Goal: Task Accomplishment & Management: Manage account settings

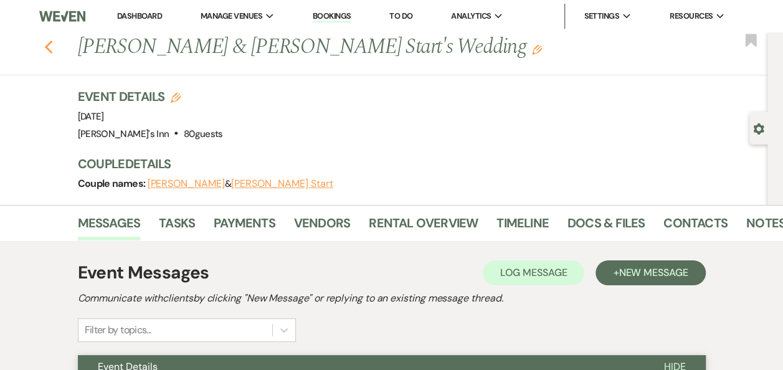
click at [49, 54] on icon "Previous" at bounding box center [48, 47] width 9 height 15
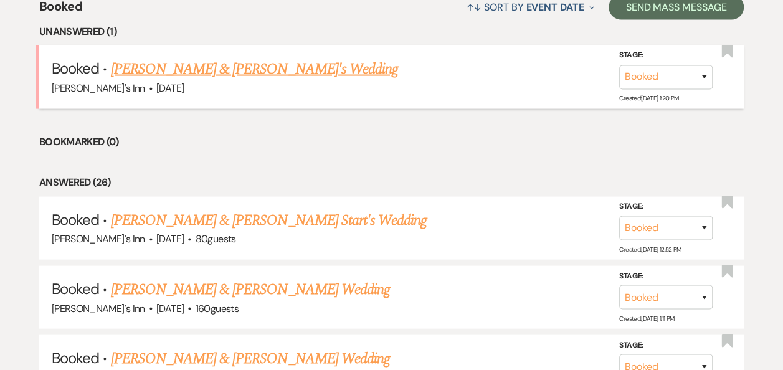
click at [224, 69] on link "[PERSON_NAME] & [PERSON_NAME]'s Wedding" at bounding box center [254, 69] width 288 height 22
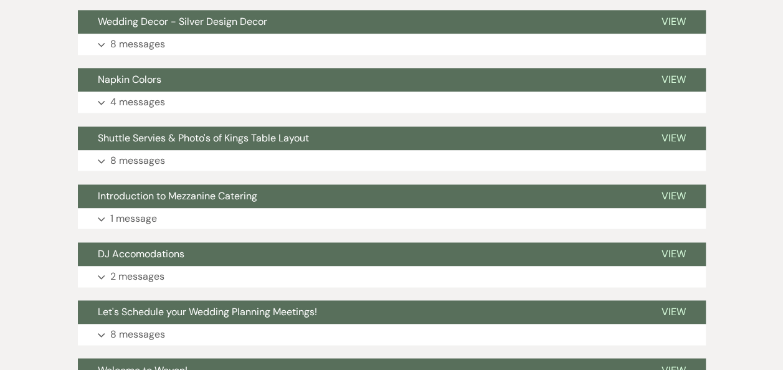
scroll to position [788, 0]
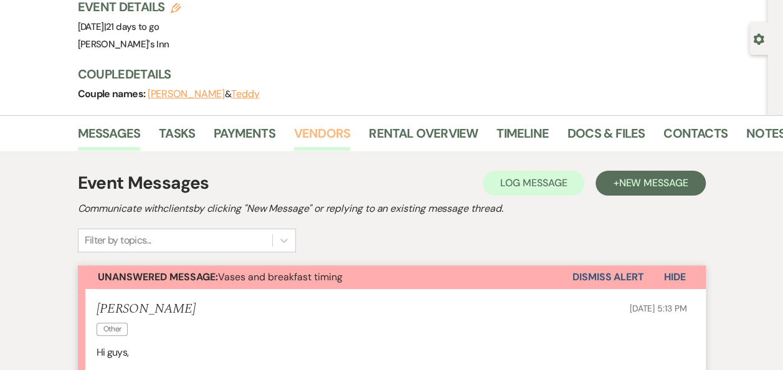
click at [329, 130] on link "Vendors" at bounding box center [322, 136] width 56 height 27
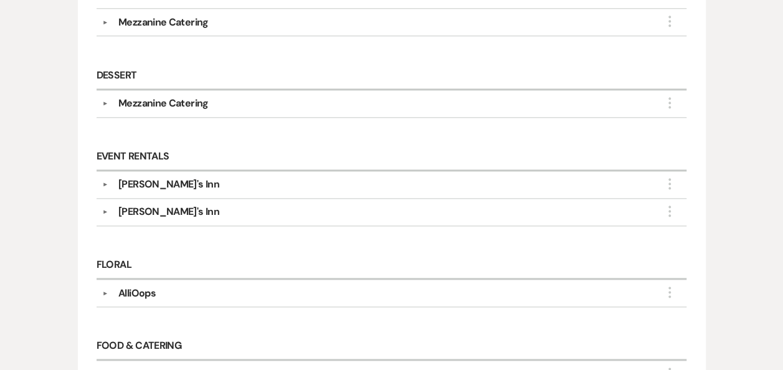
scroll to position [726, 0]
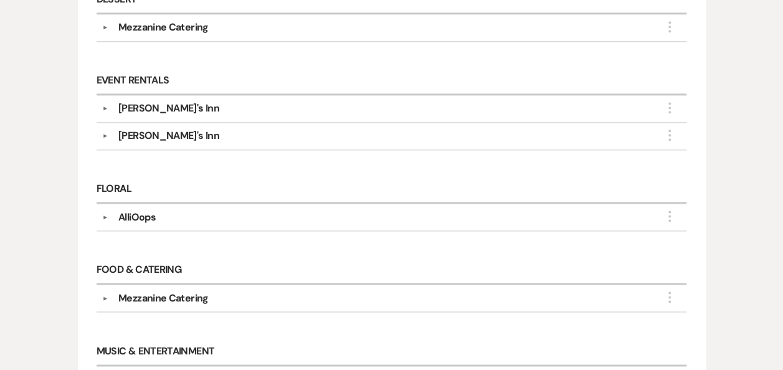
click at [431, 137] on div "[PERSON_NAME]'s Inn" at bounding box center [394, 135] width 573 height 15
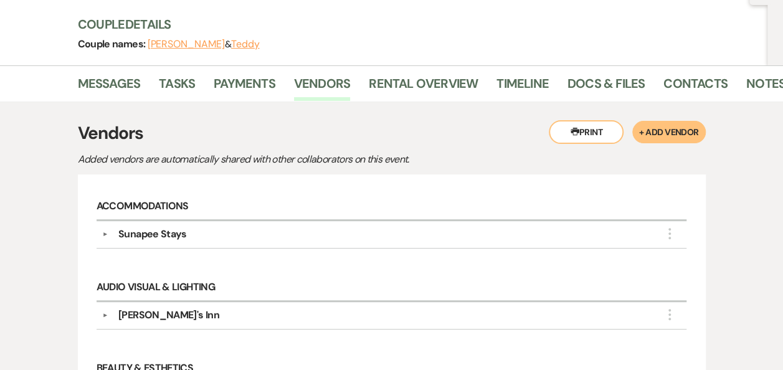
scroll to position [0, 0]
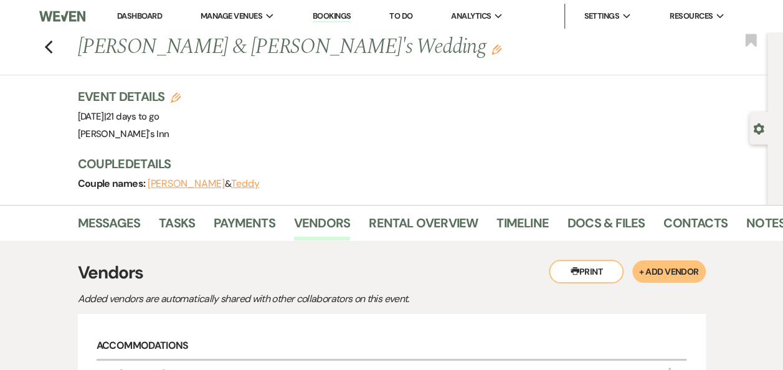
click at [69, 53] on div "Previous [PERSON_NAME] & [PERSON_NAME]'s Wedding Edit Bookmark" at bounding box center [381, 53] width 774 height 43
click at [51, 46] on use "button" at bounding box center [48, 47] width 8 height 14
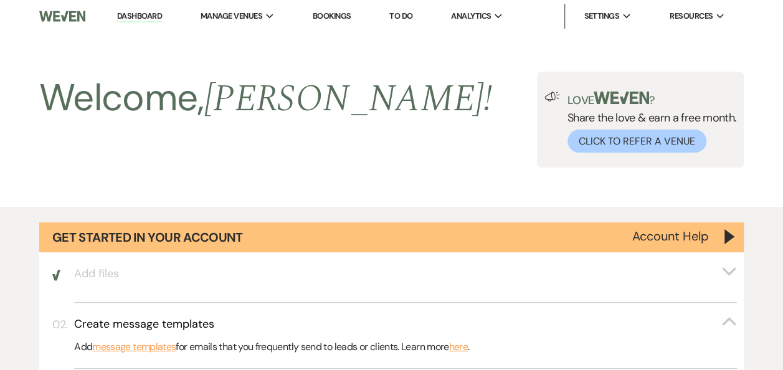
scroll to position [1247, 0]
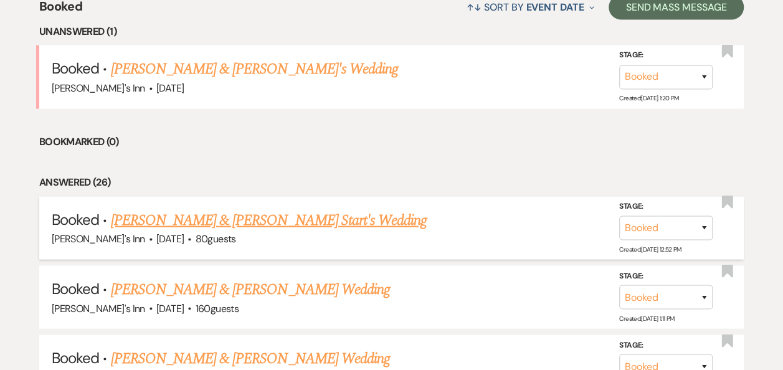
click at [126, 222] on link "[PERSON_NAME] & [PERSON_NAME] Start's Wedding" at bounding box center [268, 220] width 316 height 22
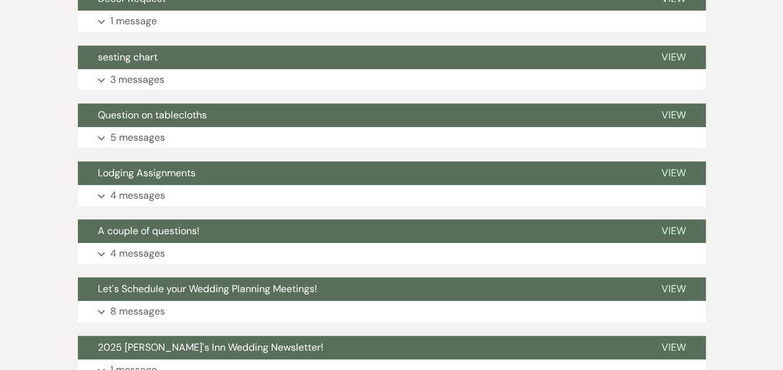
scroll to position [400, 0]
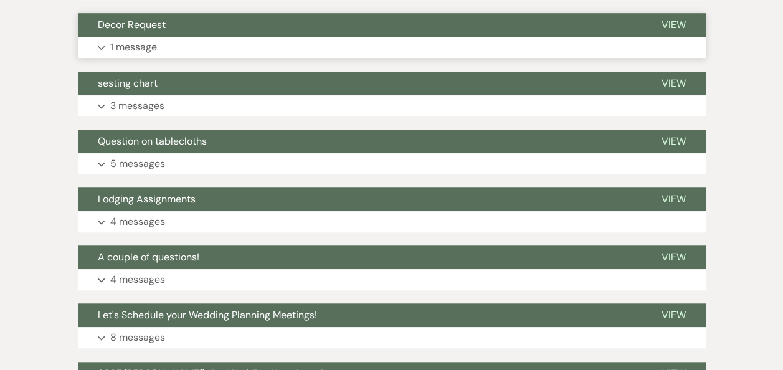
click at [95, 44] on button "Expand 1 message" at bounding box center [392, 47] width 628 height 21
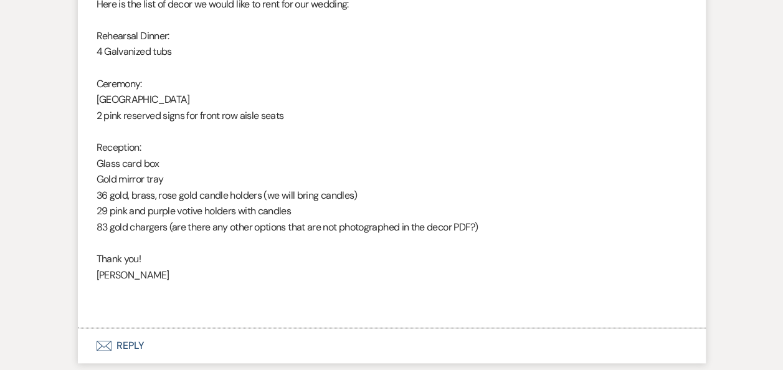
scroll to position [595, 0]
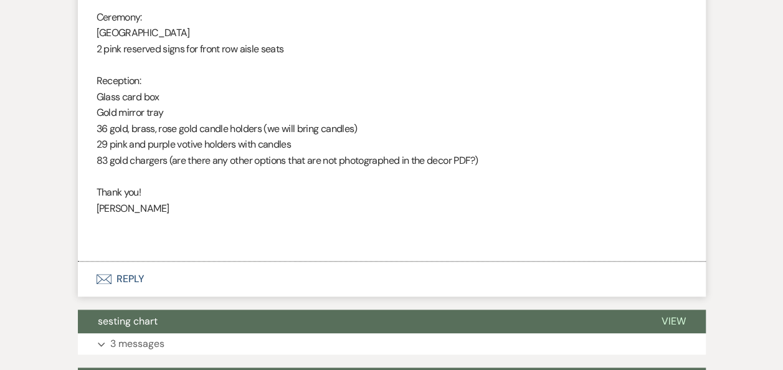
click at [264, 136] on p "29 pink and purple votive holders with candles" at bounding box center [392, 144] width 591 height 16
